Goal: Information Seeking & Learning: Learn about a topic

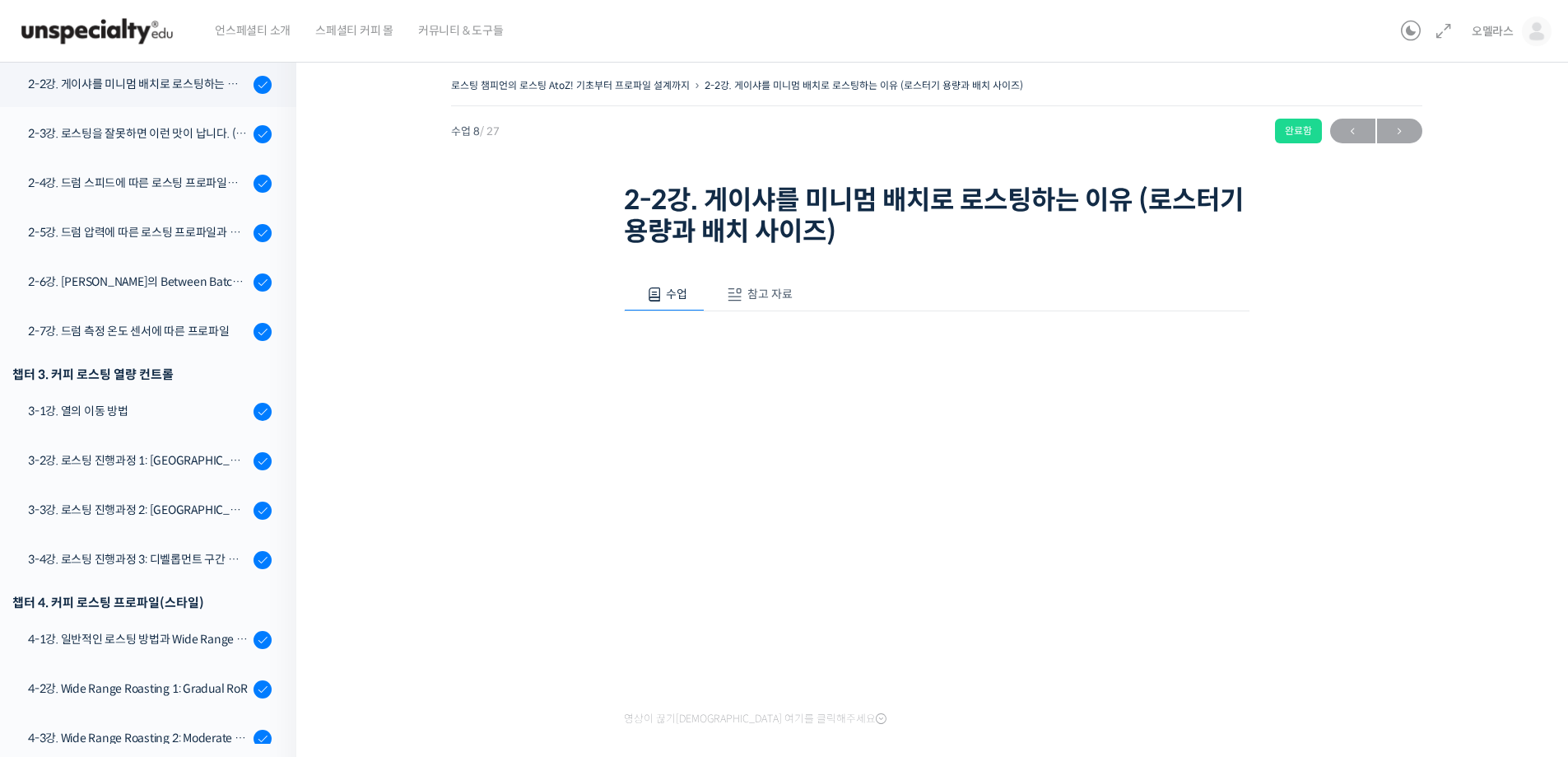
scroll to position [123, 0]
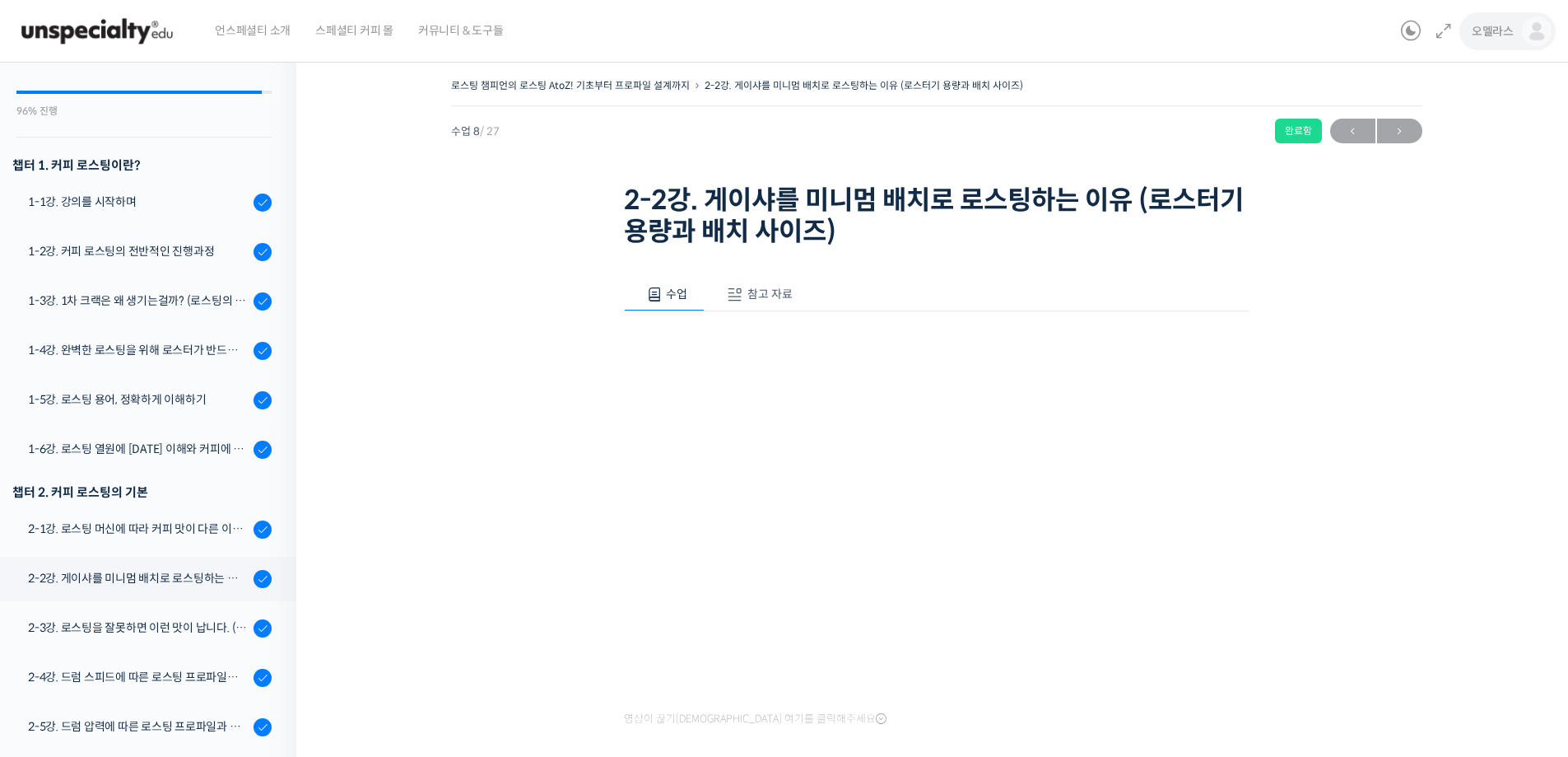
click at [1487, 42] on link "오멜라스" at bounding box center [1511, 31] width 80 height 63
click at [1460, 135] on span "내가 등록한 강의" at bounding box center [1439, 131] width 72 height 14
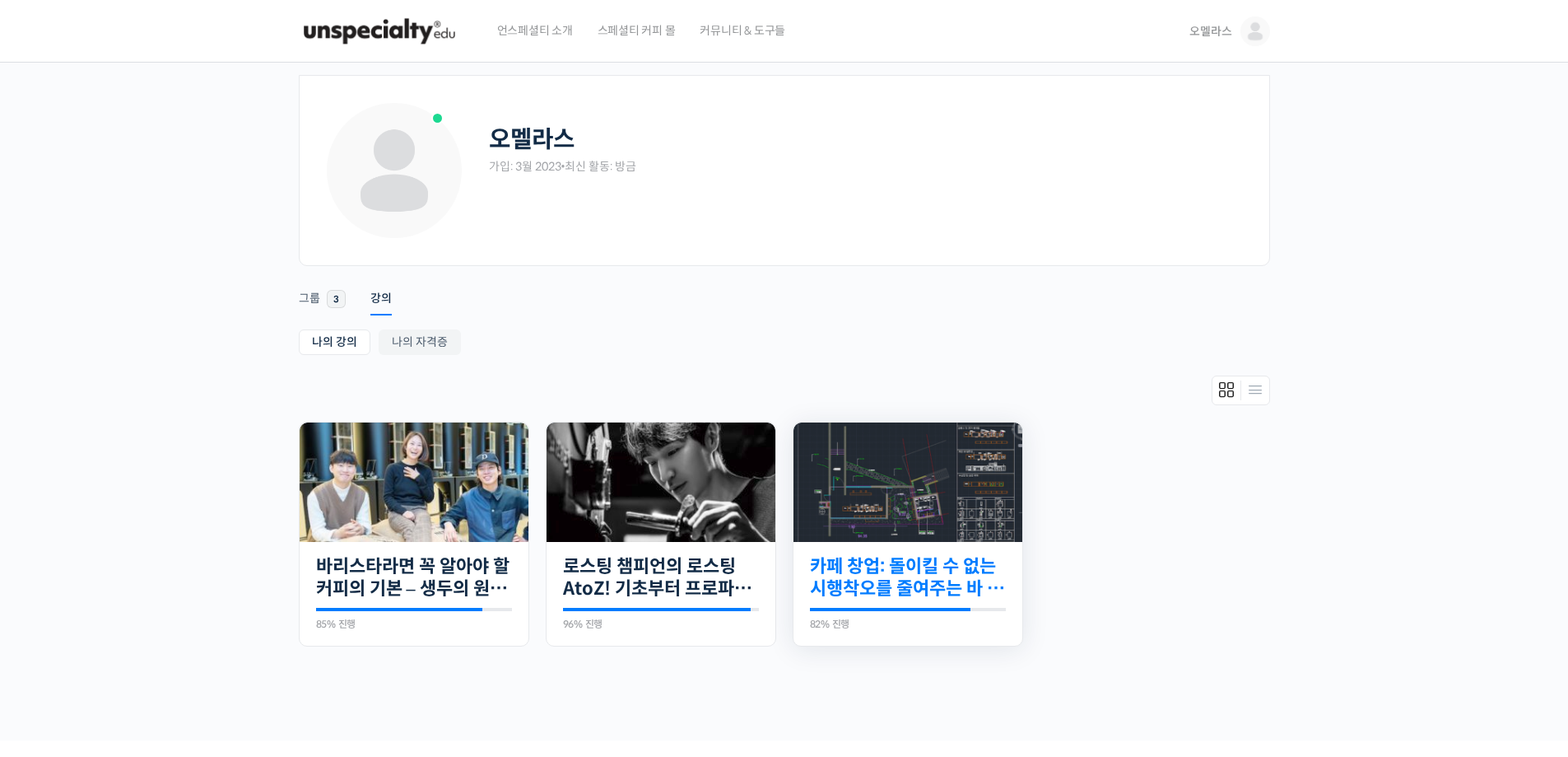
click at [961, 565] on link "카페 창업: 돌이킬 수 없는 시행착오를 줄여주는 바 설계 노하우" at bounding box center [908, 577] width 196 height 46
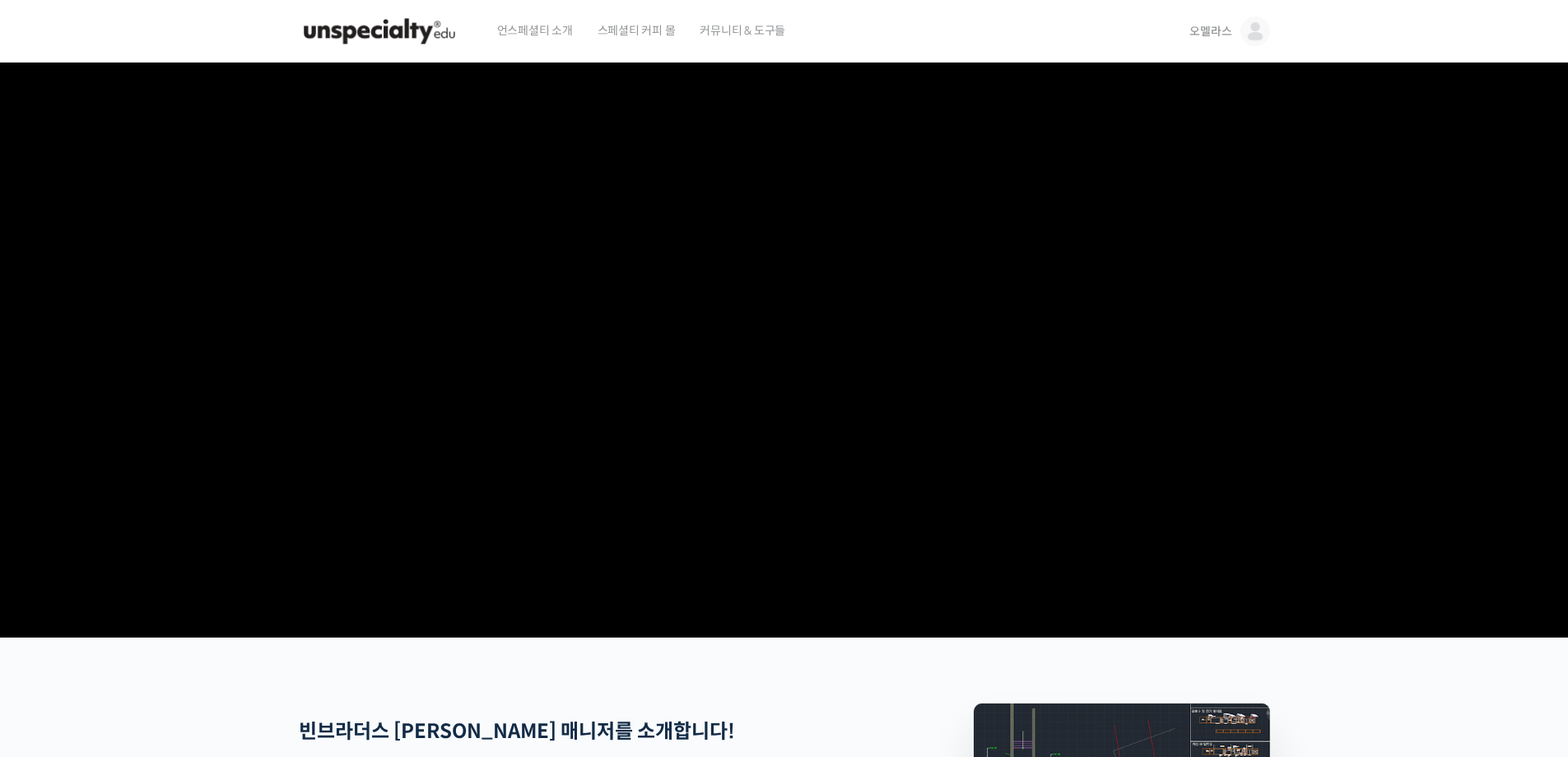
click at [792, 337] on video at bounding box center [784, 346] width 971 height 568
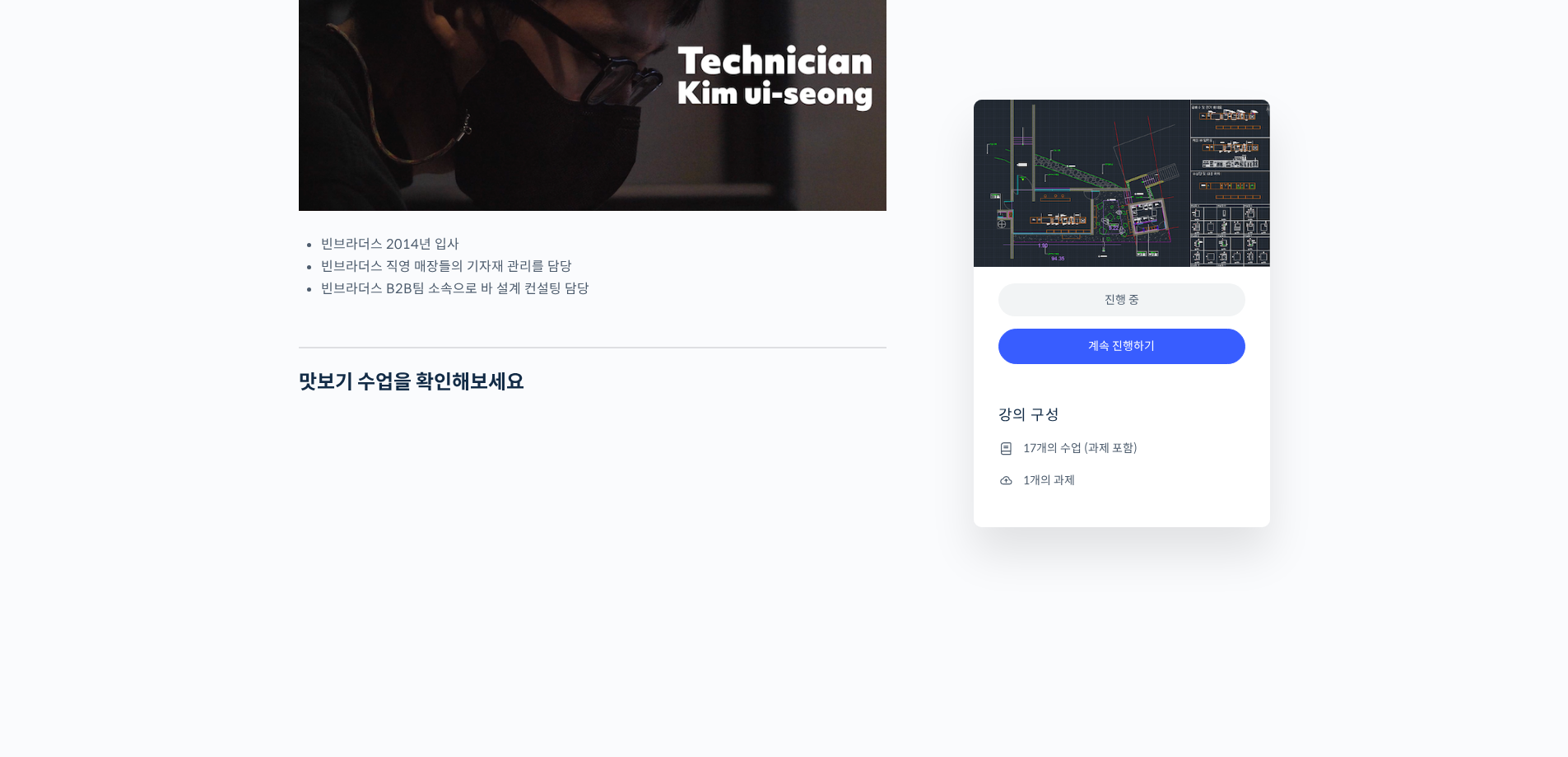
scroll to position [1318, 0]
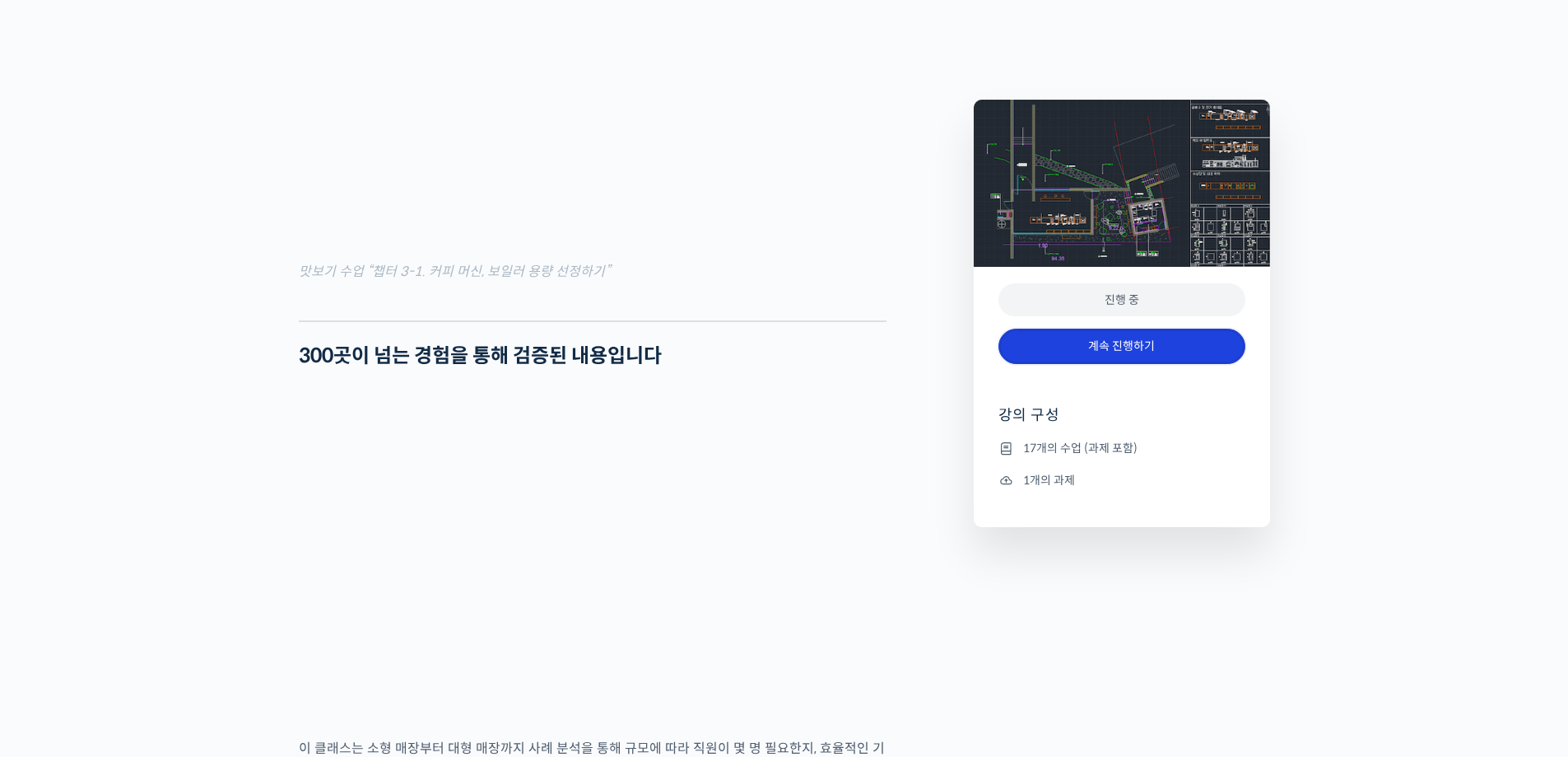
click at [1140, 334] on link "계속 진행하기" at bounding box center [1122, 346] width 247 height 36
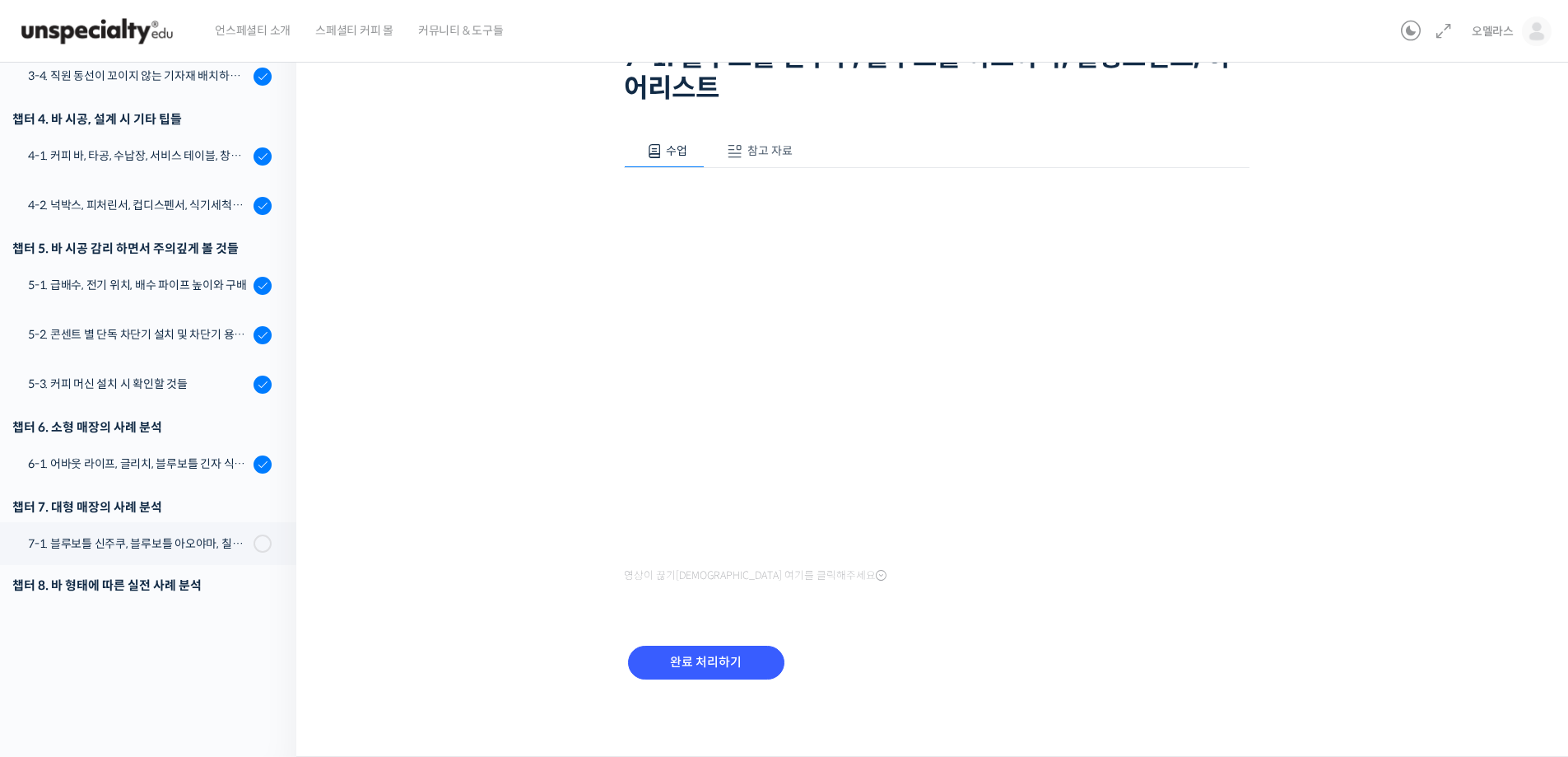
scroll to position [482, 0]
